Goal: Check status: Check status

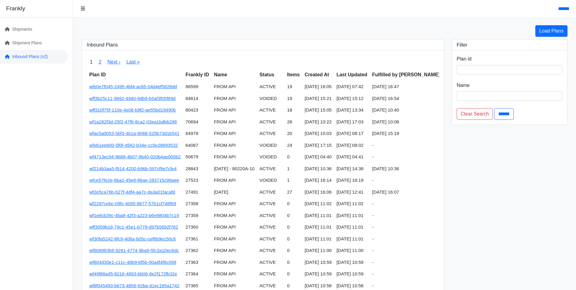
click at [27, 55] on link "Inbound Plans (v2)" at bounding box center [34, 57] width 68 height 14
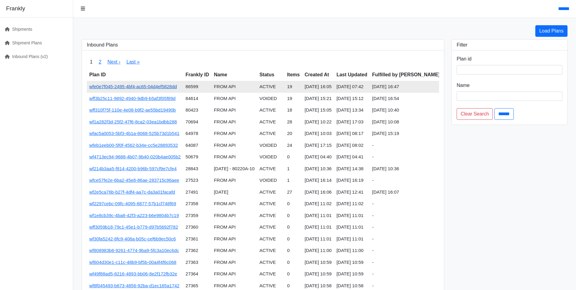
click at [150, 89] on link "wfe0e7f045-2495-4bf4-ac65-04d4ef5828dd" at bounding box center [133, 86] width 88 height 5
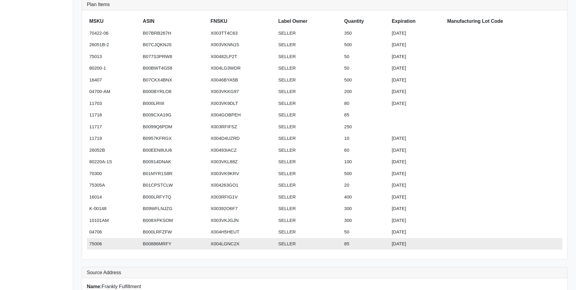
scroll to position [117, 0]
